Goal: Task Accomplishment & Management: Complete application form

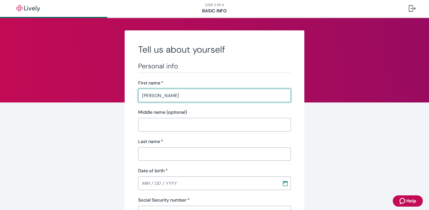
type input "[PERSON_NAME]"
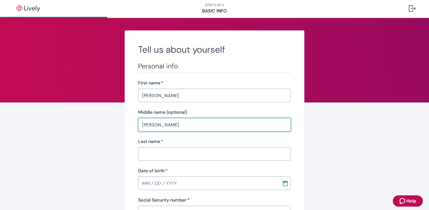
type input "[PERSON_NAME]"
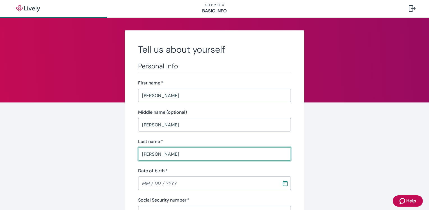
type input "[PERSON_NAME]"
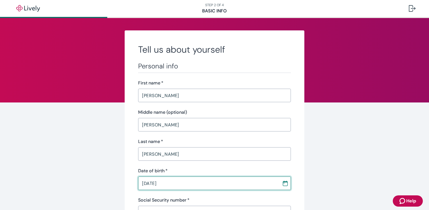
type input "[DATE]"
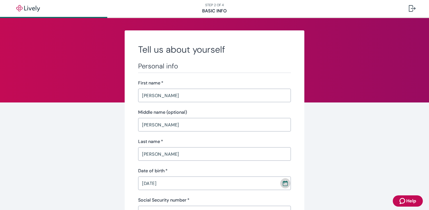
scroll to position [8, 0]
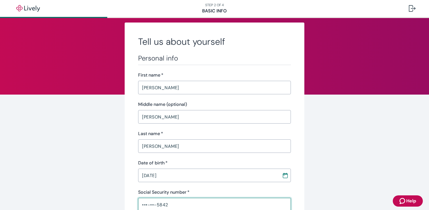
type input "•••-••-5842"
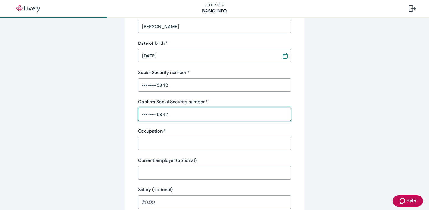
type input "•••-••-5842"
click at [152, 144] on input "Occupation   *" at bounding box center [214, 143] width 153 height 11
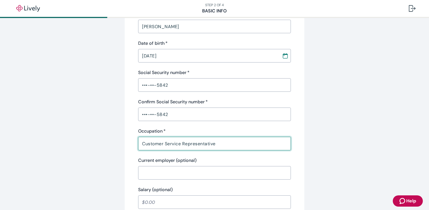
type input "Customer Service Representative"
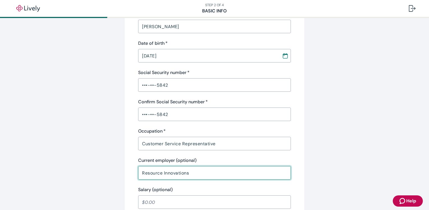
type input "Resource Innovations"
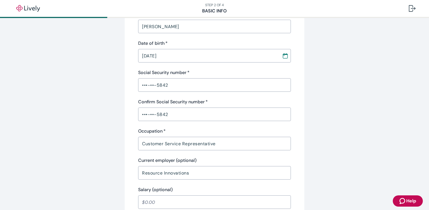
click at [143, 203] on input "Salary (optional)" at bounding box center [214, 201] width 153 height 11
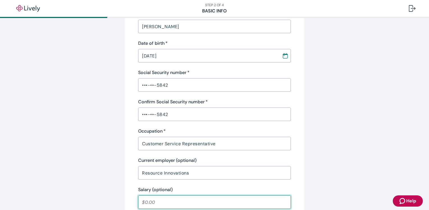
click at [143, 202] on input "Salary (optional)" at bounding box center [214, 201] width 153 height 11
type input "30,000.00"
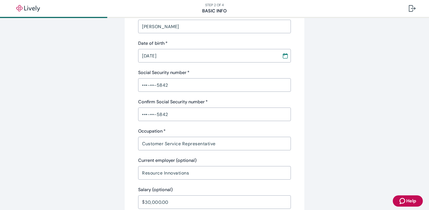
scroll to position [268, 0]
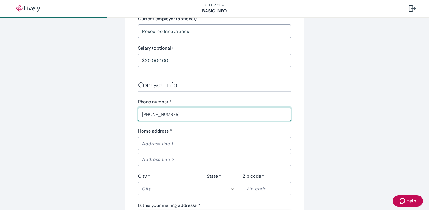
type input "[PHONE_NUMBER]"
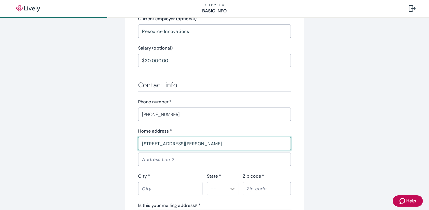
type input "[STREET_ADDRESS][PERSON_NAME]"
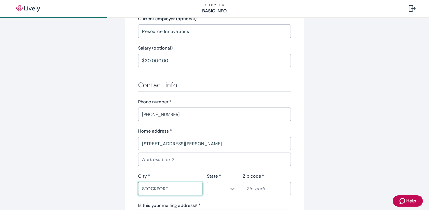
type input "STOCKPORT"
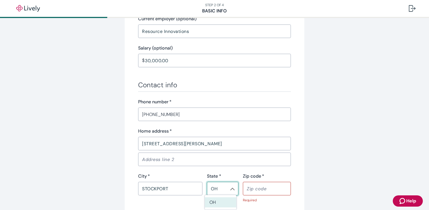
type input "OH"
click at [263, 188] on input "43787" at bounding box center [267, 188] width 48 height 11
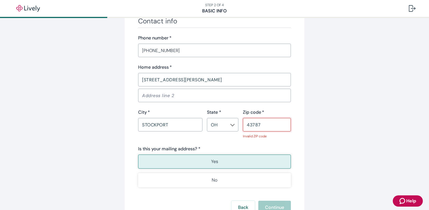
scroll to position [334, 0]
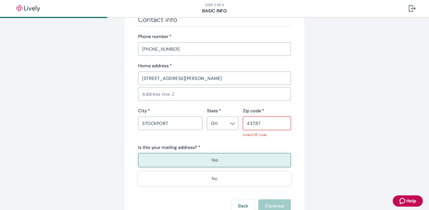
type input "43787"
click at [218, 157] on button "Yes" at bounding box center [214, 160] width 153 height 14
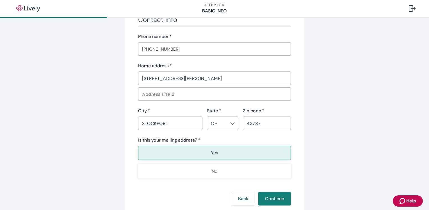
click at [277, 197] on button "Continue" at bounding box center [274, 198] width 33 height 13
